Goal: Task Accomplishment & Management: Manage account settings

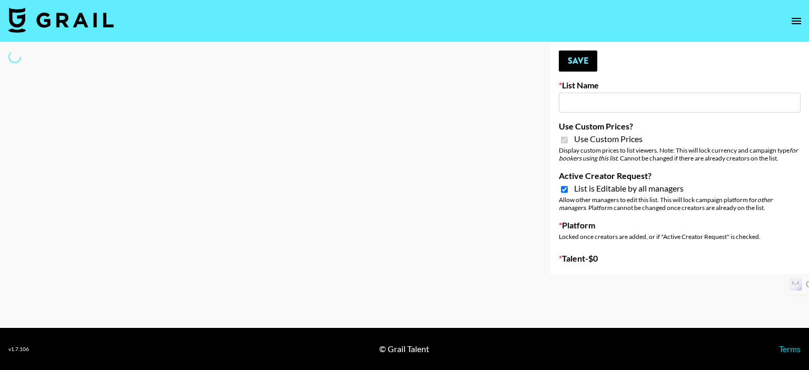
select select "Brand"
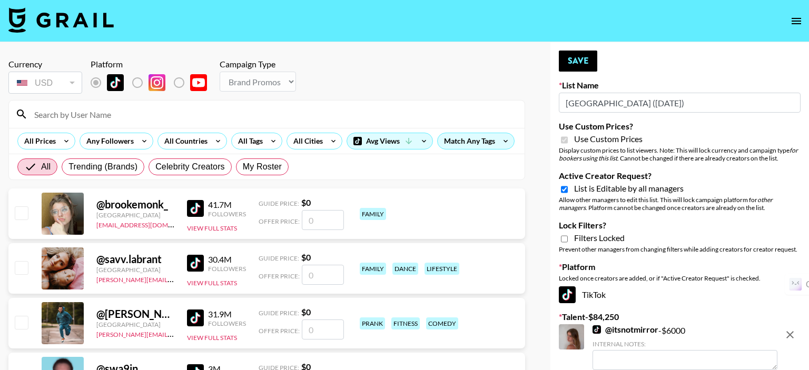
type input "[GEOGRAPHIC_DATA] ([DATE])"
checkbox input "true"
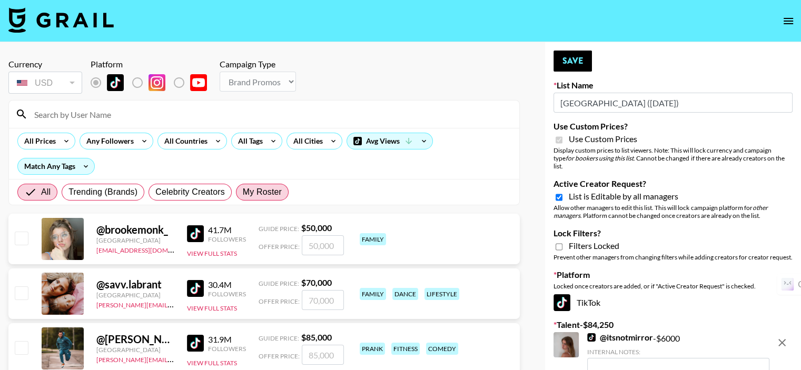
click at [254, 197] on span "My Roster" at bounding box center [262, 192] width 39 height 13
click at [243, 192] on input "My Roster" at bounding box center [243, 192] width 0 height 0
radio input "true"
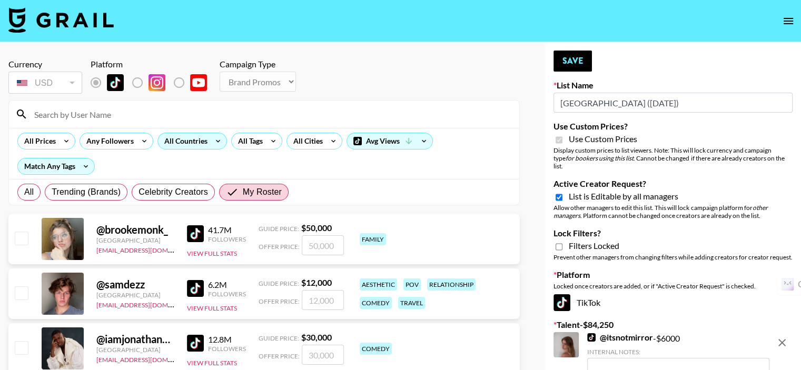
click at [174, 144] on div "All Countries" at bounding box center [184, 141] width 52 height 16
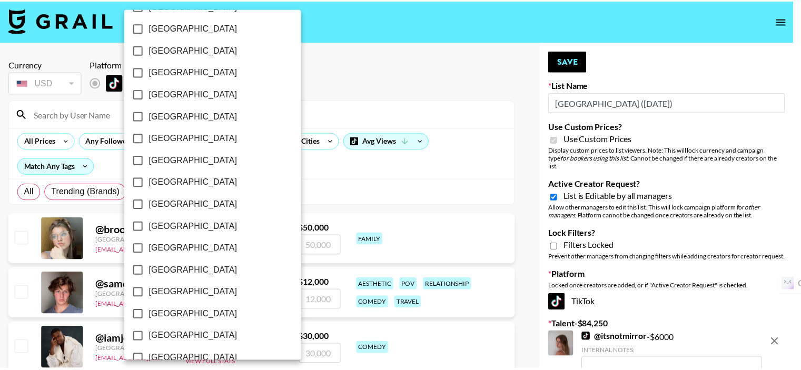
scroll to position [857, 0]
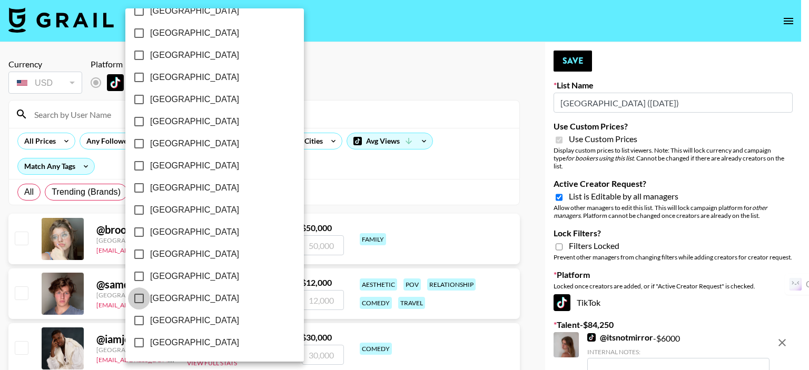
click at [136, 296] on input "[GEOGRAPHIC_DATA]" at bounding box center [139, 299] width 22 height 22
checkbox input "true"
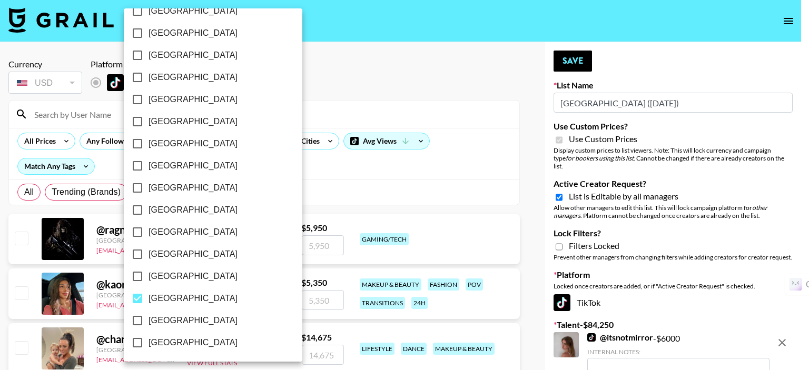
click at [332, 96] on div at bounding box center [404, 185] width 809 height 370
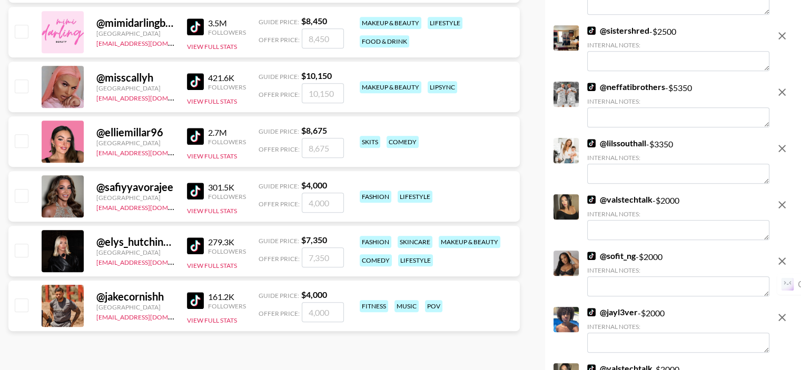
scroll to position [685, 0]
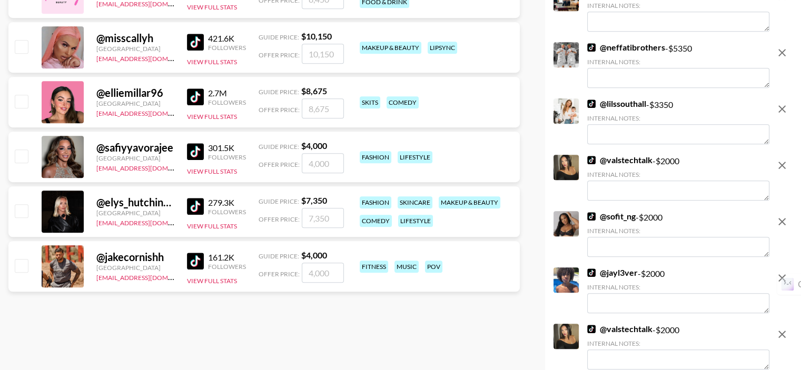
click at [22, 150] on input "checkbox" at bounding box center [21, 156] width 13 height 13
checkbox input "true"
type input "4000"
click at [26, 204] on input "checkbox" at bounding box center [21, 210] width 13 height 13
checkbox input "true"
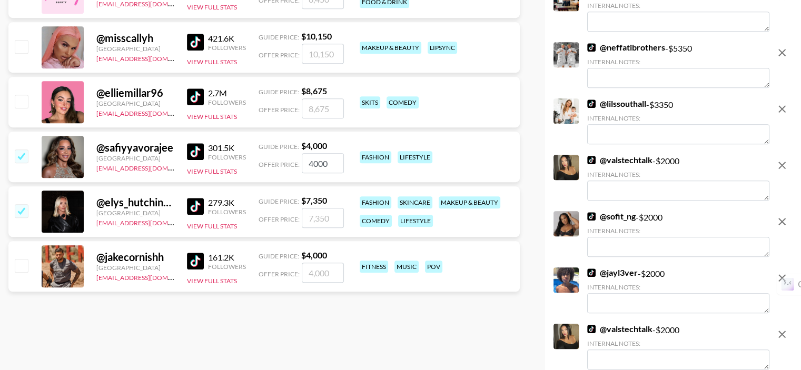
type input "7350"
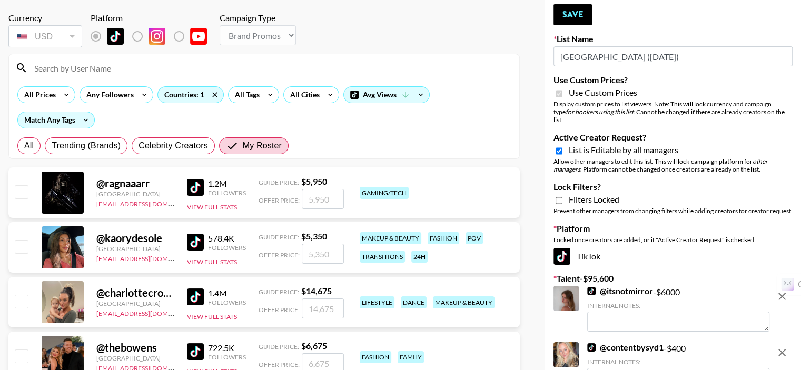
scroll to position [0, 0]
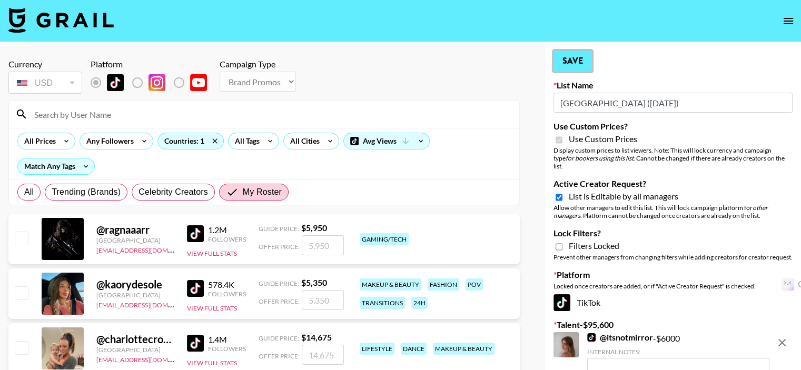
click at [572, 56] on button "Save" at bounding box center [572, 61] width 38 height 21
